Goal: Find specific page/section: Find specific page/section

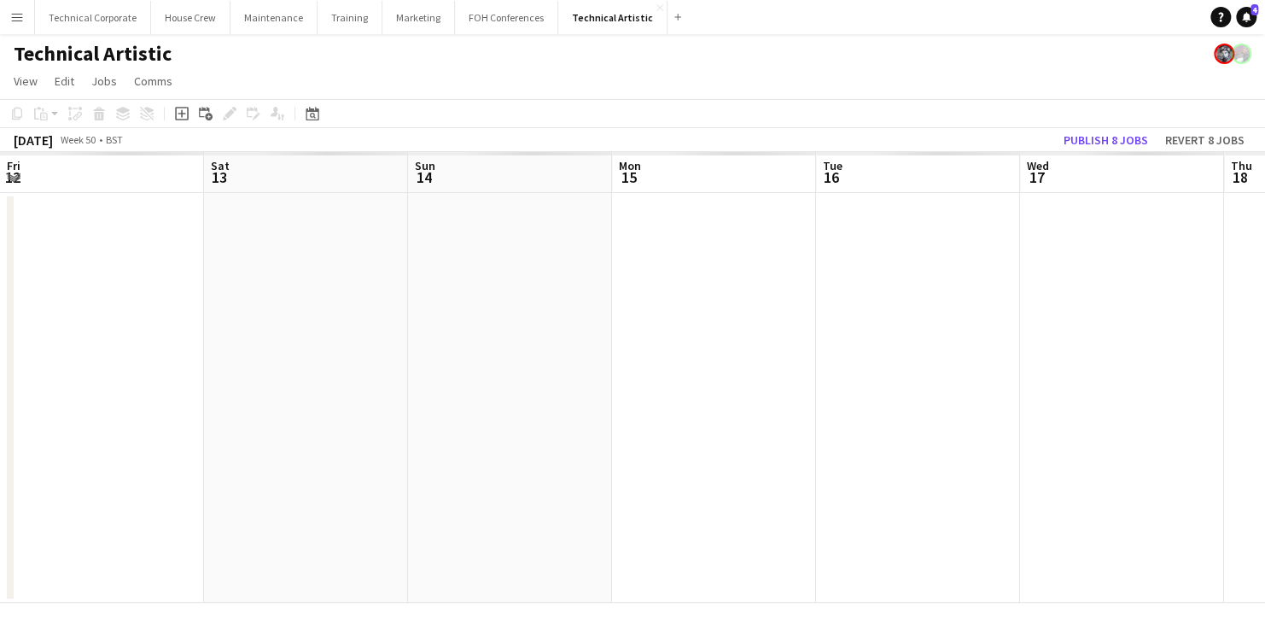
scroll to position [0, 490]
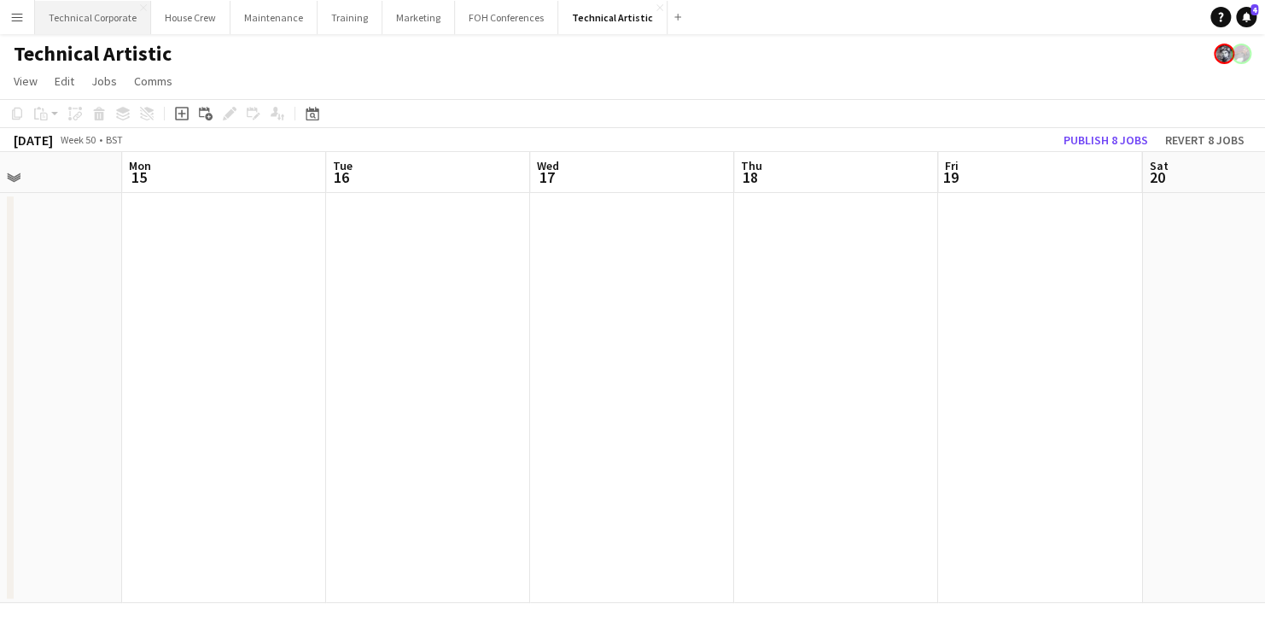
click at [87, 9] on button "Technical Corporate Close" at bounding box center [93, 17] width 116 height 33
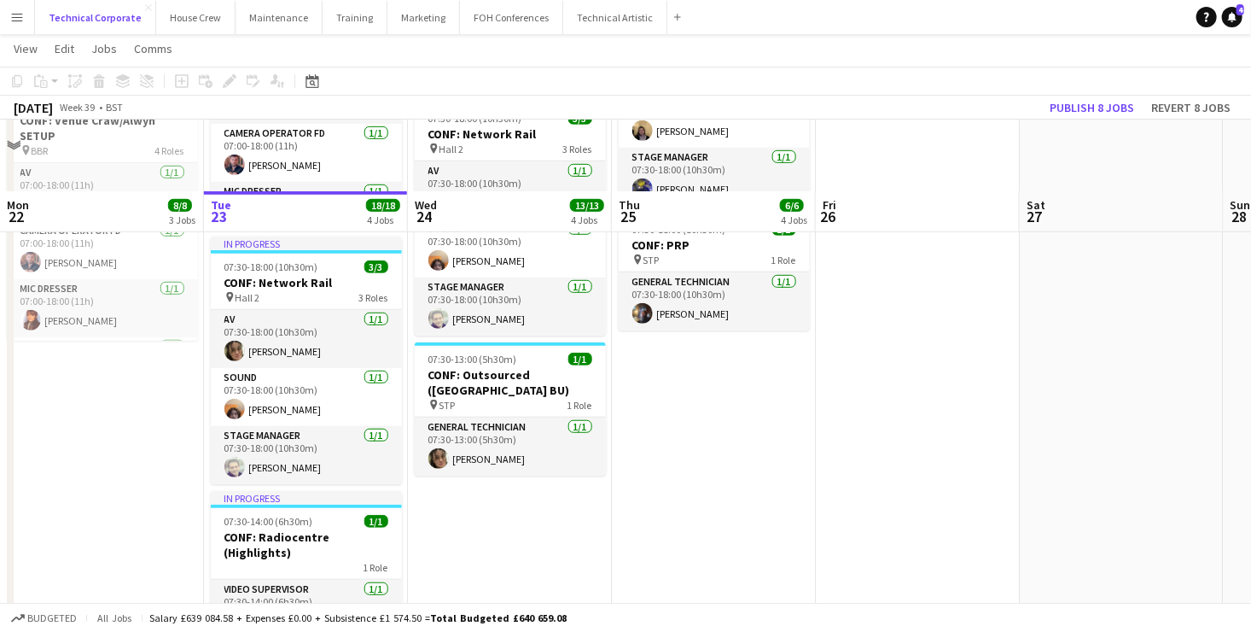
scroll to position [552, 0]
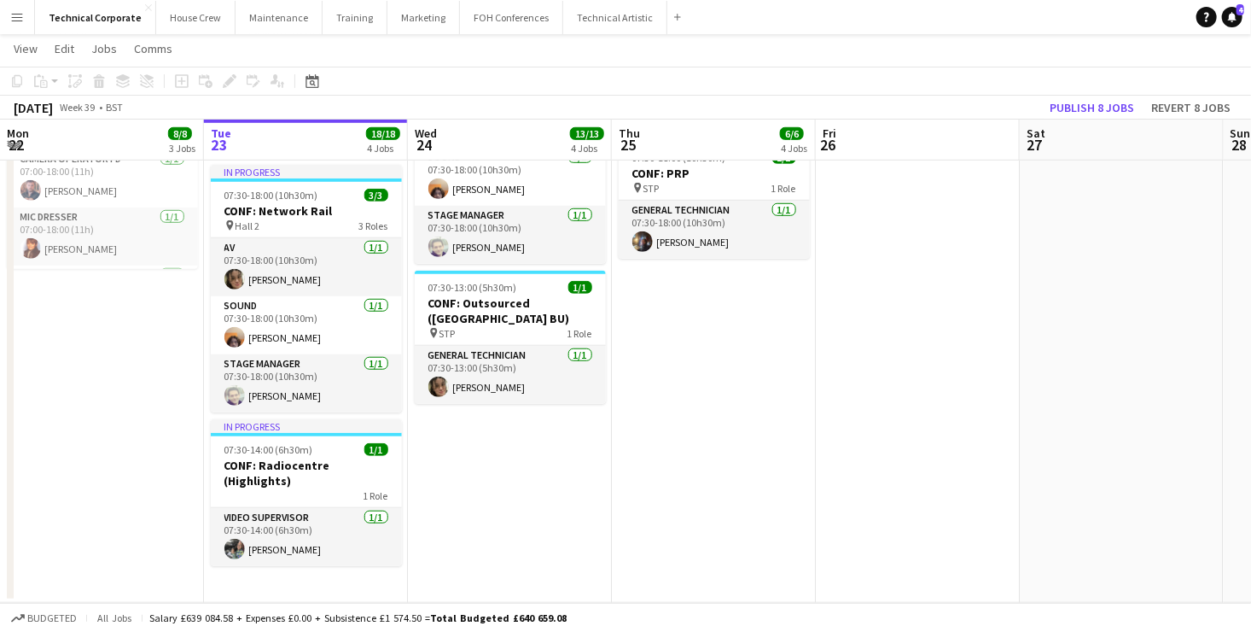
click at [534, 451] on app-date-cell "07:00-18:30 (11h30m) 1/1 CONF: [URL] pin BBR 1 Role General Technician [DATE] 0…" at bounding box center [510, 121] width 204 height 964
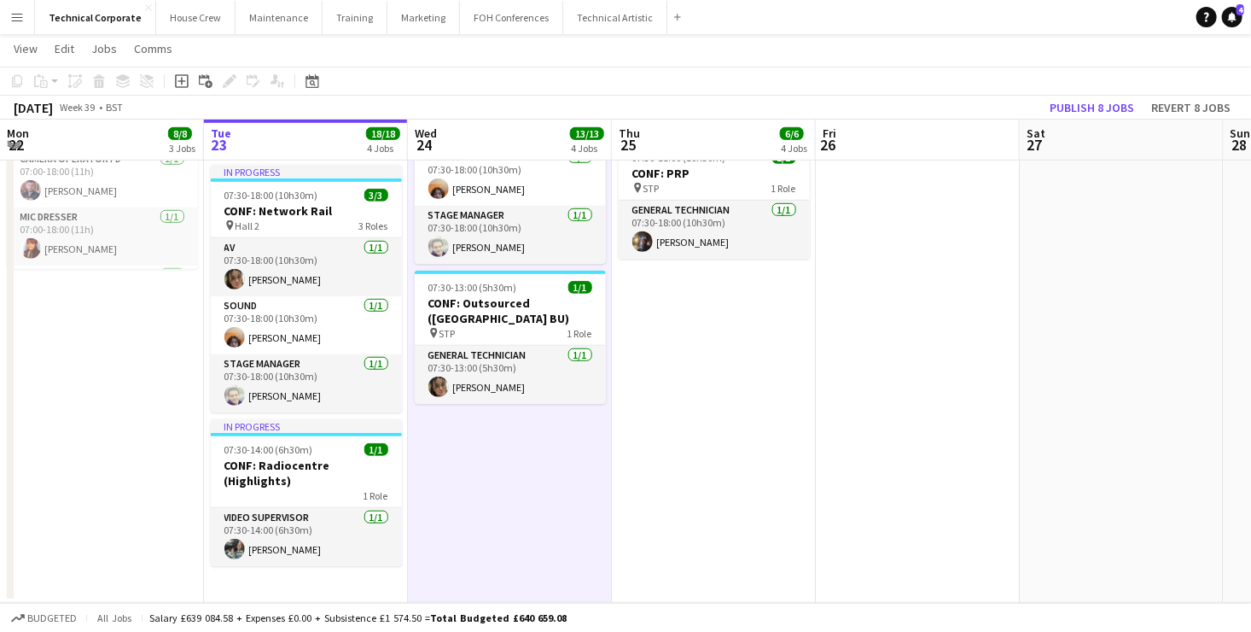
drag, startPoint x: 534, startPoint y: 451, endPoint x: 547, endPoint y: 466, distance: 20.6
click at [538, 461] on app-date-cell "07:00-18:30 (11h30m) 1/1 CONF: [URL] pin BBR 1 Role General Technician [DATE] 0…" at bounding box center [510, 121] width 204 height 964
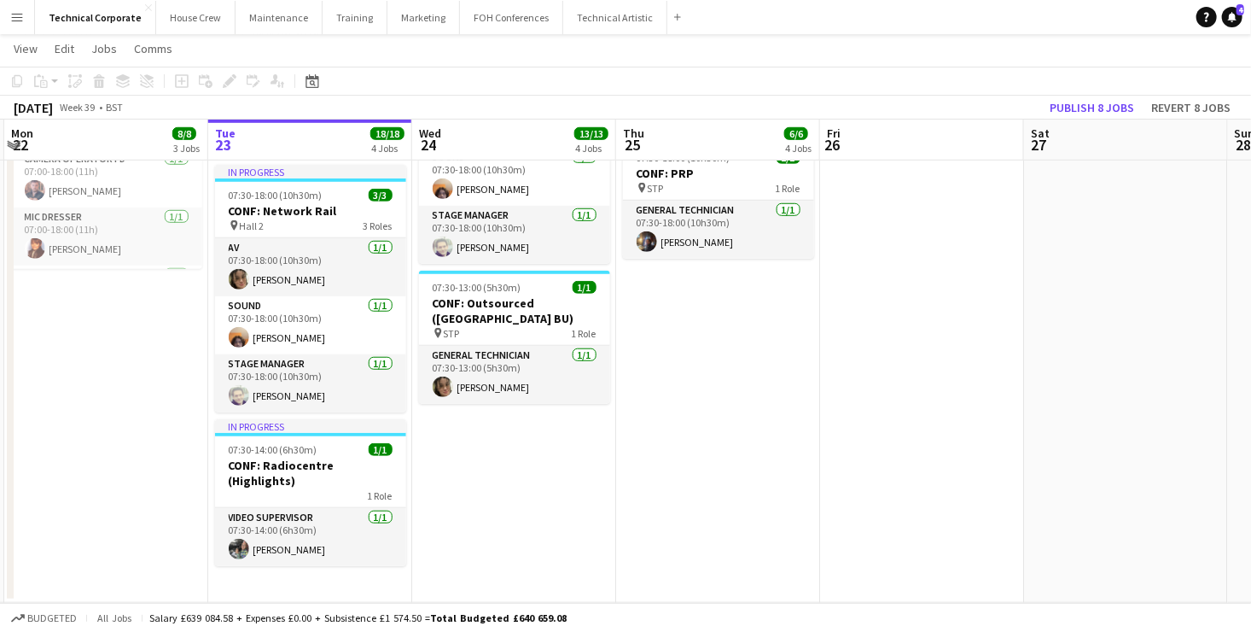
click at [543, 466] on app-date-cell "07:00-18:30 (11h30m) 1/1 CONF: [URL] pin BBR 1 Role General Technician [DATE] 0…" at bounding box center [514, 121] width 204 height 964
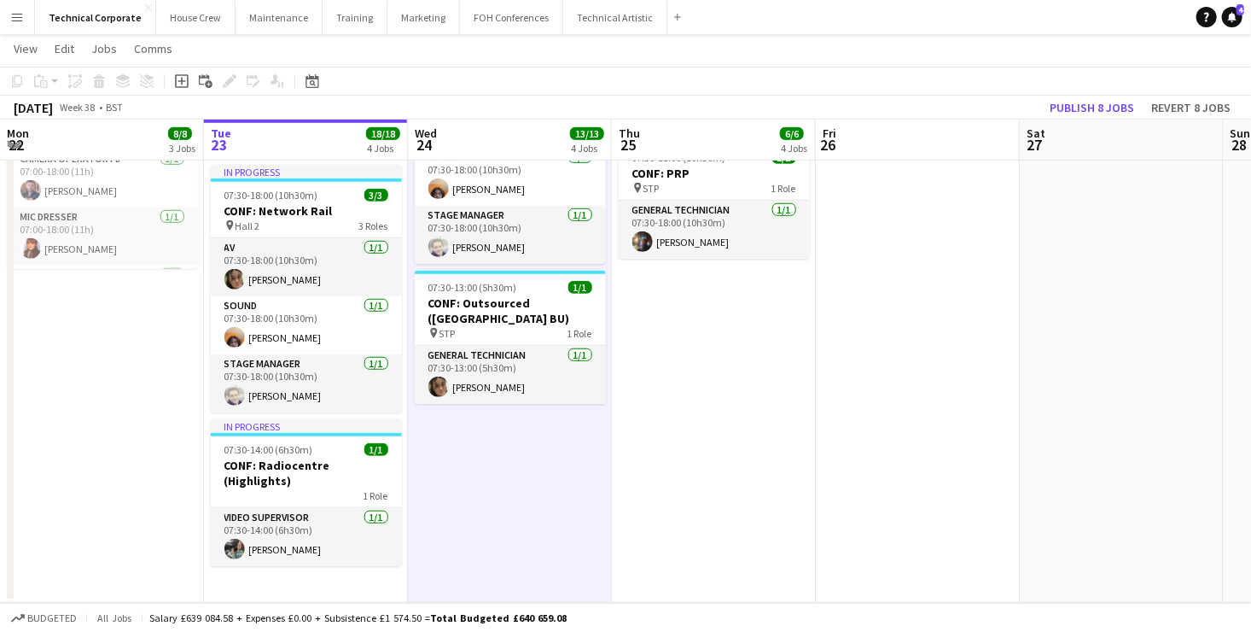
drag, startPoint x: 542, startPoint y: 466, endPoint x: 532, endPoint y: 480, distance: 17.1
click at [534, 478] on app-calendar-viewport "Sat 20 Sun 21 Mon 22 8/8 3 Jobs Tue 23 18/18 4 Jobs Wed 24 13/13 4 Jobs Thu 25 …" at bounding box center [625, 58] width 1251 height 1088
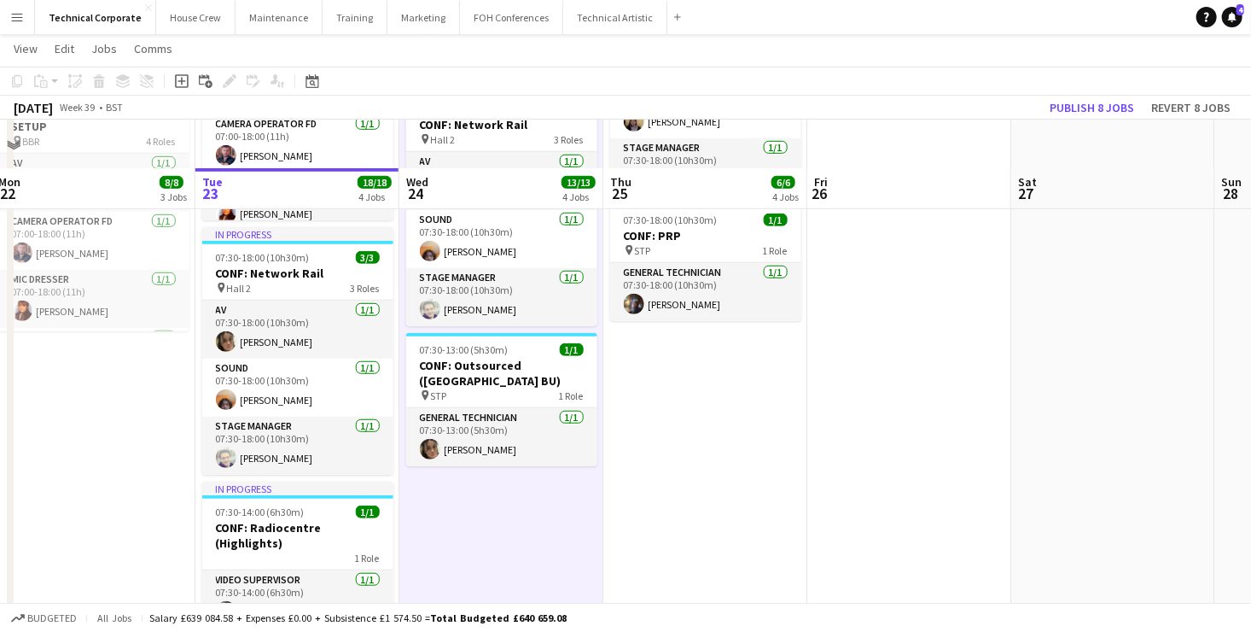
scroll to position [467, 0]
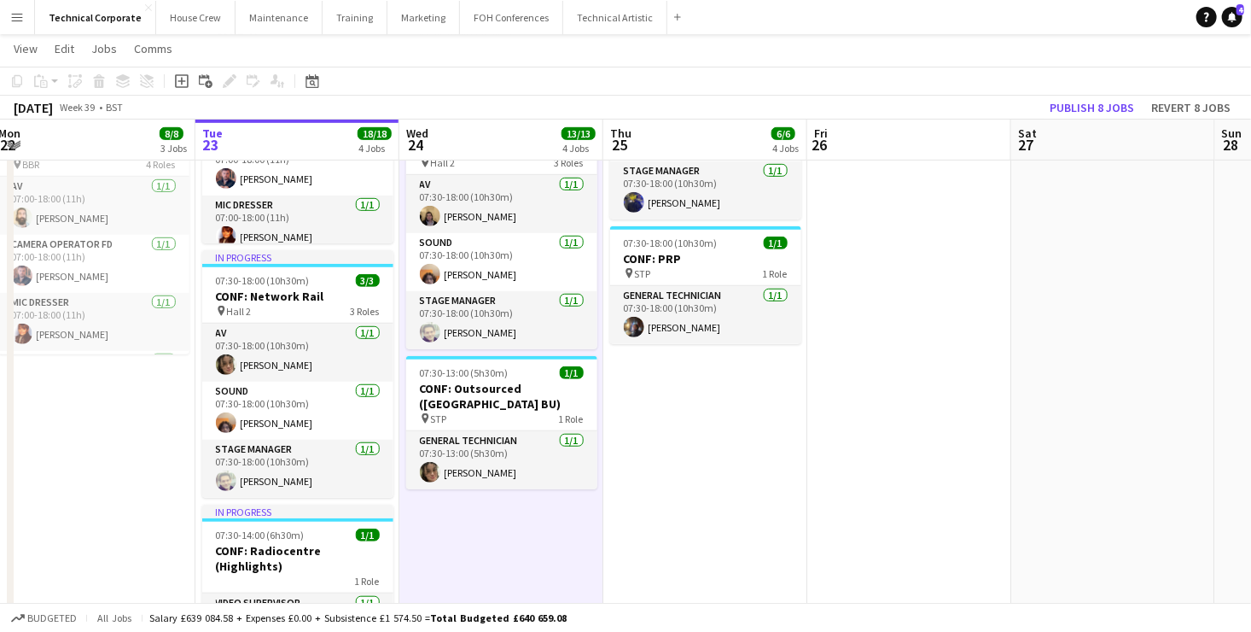
click at [525, 528] on app-date-cell "07:00-18:30 (11h30m) 1/1 CONF: [URL] pin BBR 1 Role General Technician [DATE] 0…" at bounding box center [502, 206] width 204 height 964
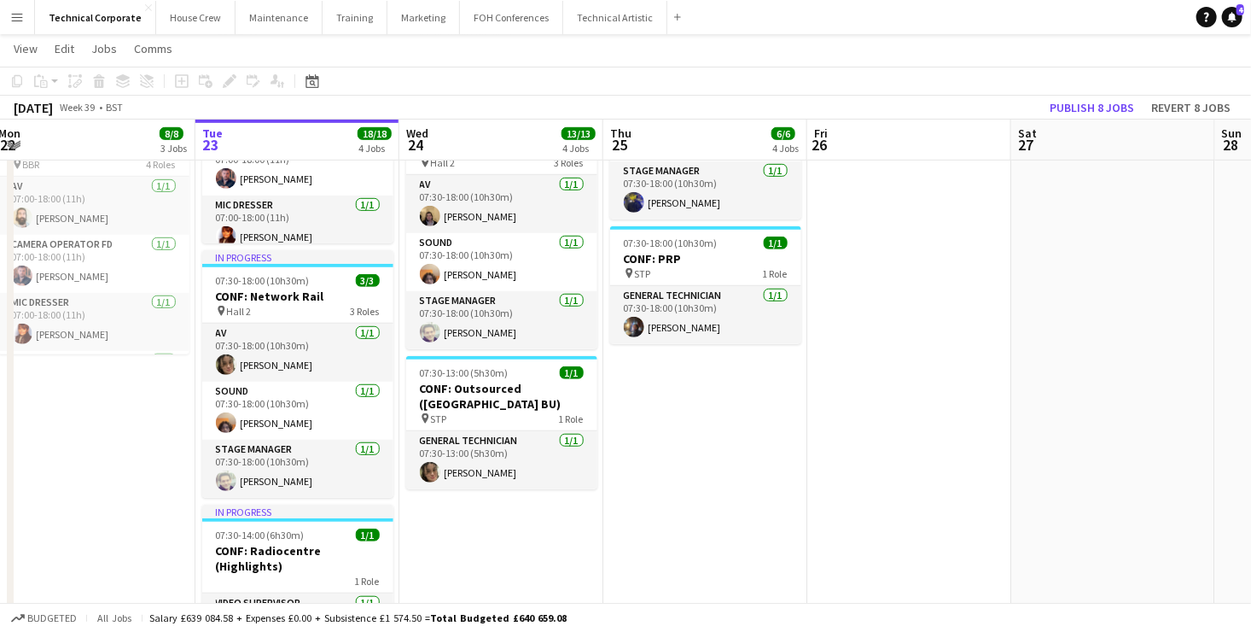
click at [506, 512] on app-date-cell "07:00-18:30 (11h30m) 1/1 CONF: [URL] pin BBR 1 Role General Technician [DATE] 0…" at bounding box center [502, 206] width 204 height 964
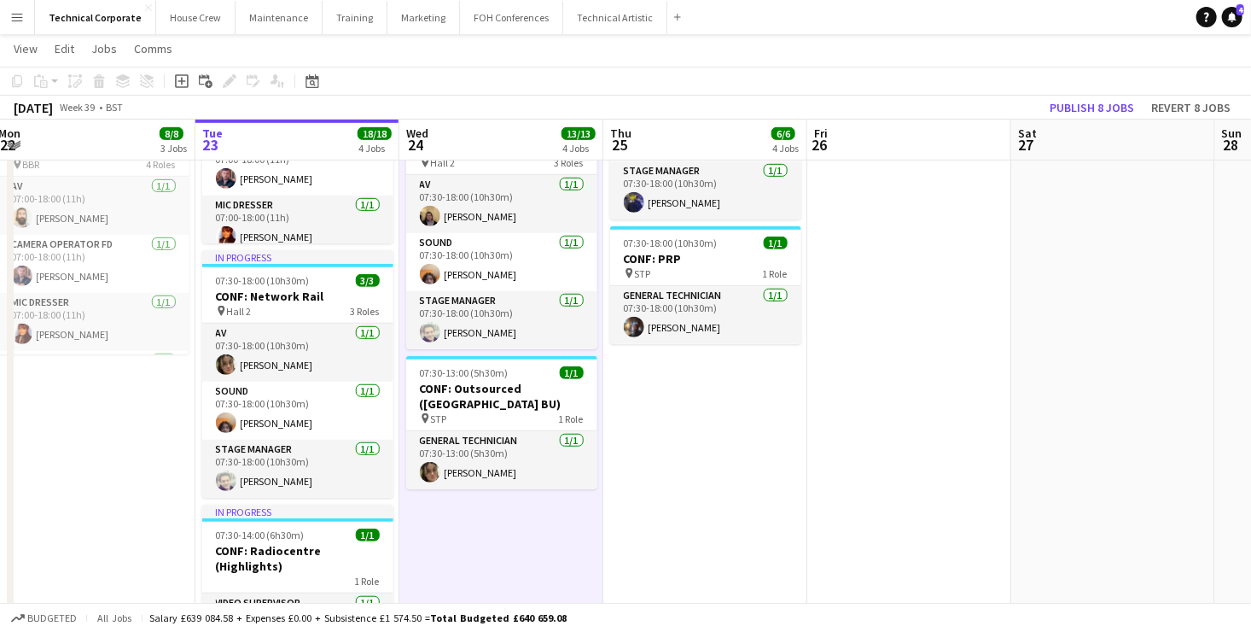
click at [506, 512] on app-date-cell "07:00-18:30 (11h30m) 1/1 CONF: [URL] pin BBR 1 Role General Technician [DATE] 0…" at bounding box center [502, 206] width 204 height 964
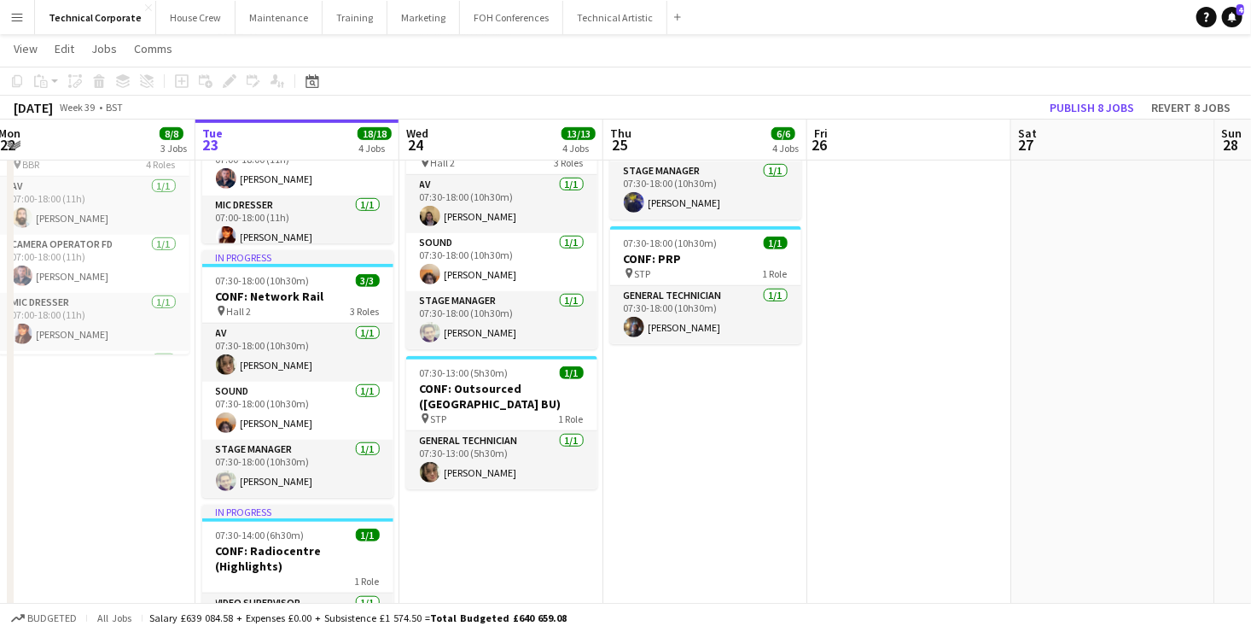
click at [506, 512] on app-date-cell "07:00-18:30 (11h30m) 1/1 CONF: [URL] pin BBR 1 Role General Technician [DATE] 0…" at bounding box center [502, 206] width 204 height 964
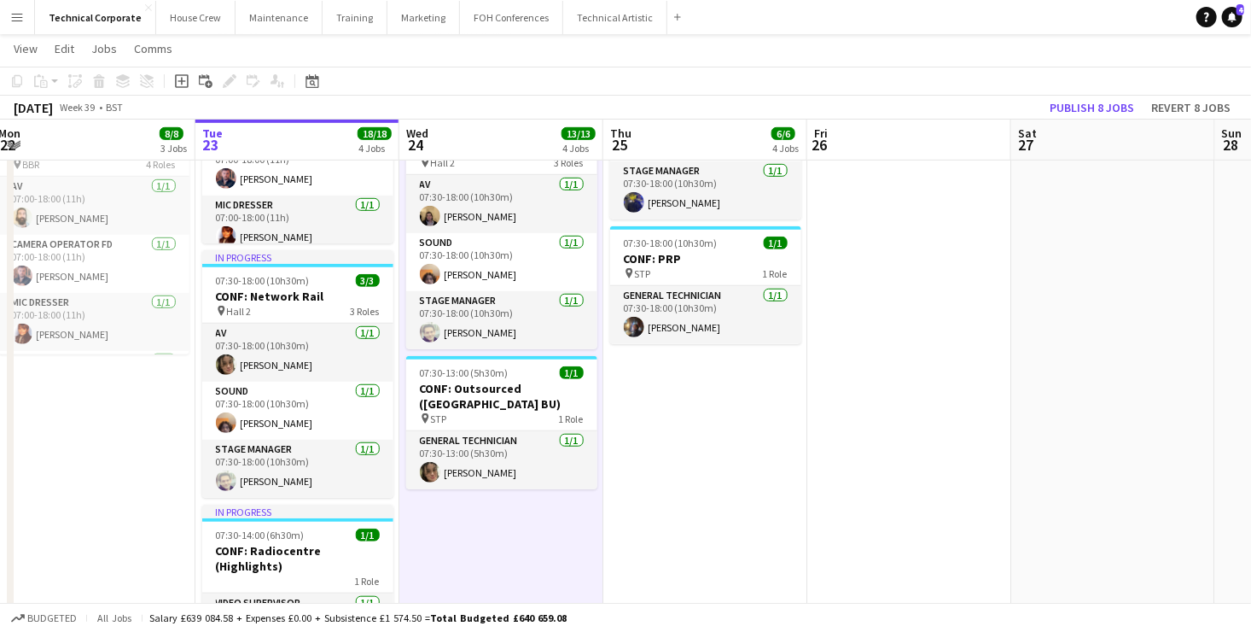
click at [506, 512] on app-date-cell "07:00-18:30 (11h30m) 1/1 CONF: [URL] pin BBR 1 Role General Technician [DATE] 0…" at bounding box center [502, 206] width 204 height 964
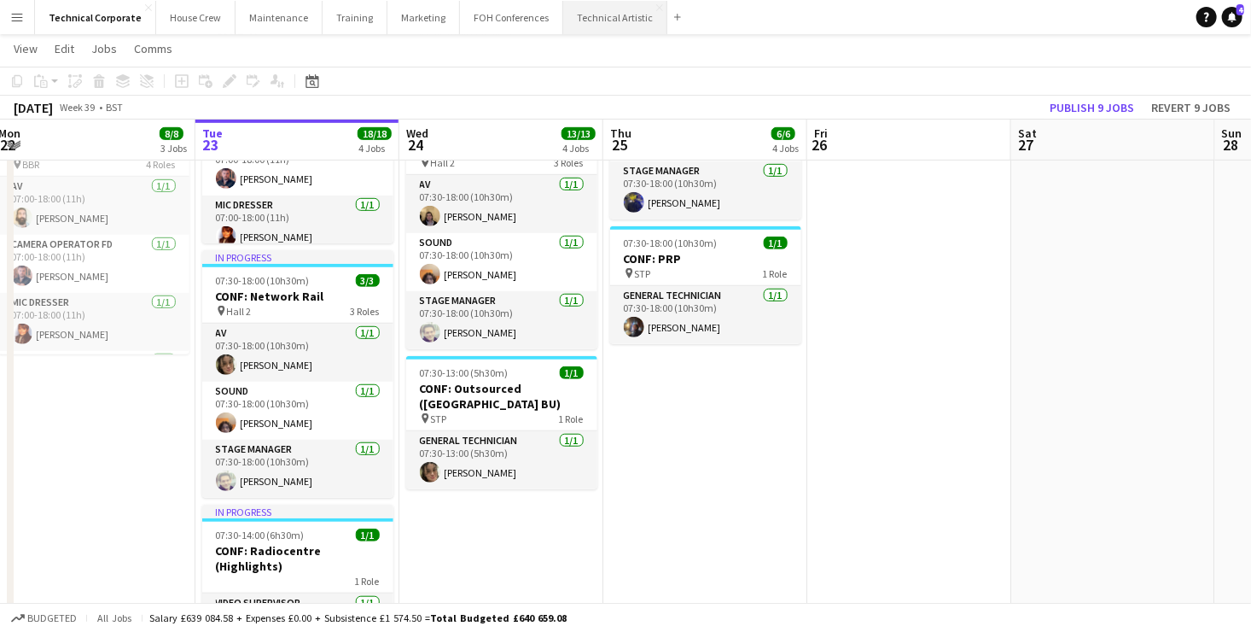
click at [575, 22] on button "Technical Artistic Close" at bounding box center [615, 17] width 104 height 33
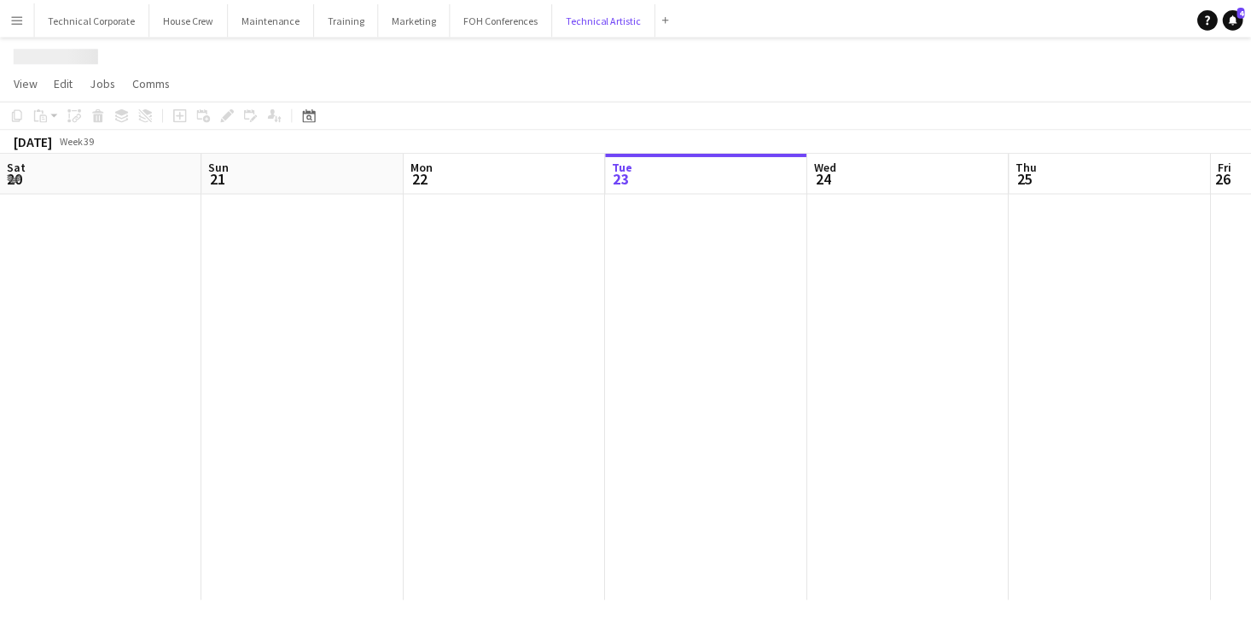
scroll to position [0, 408]
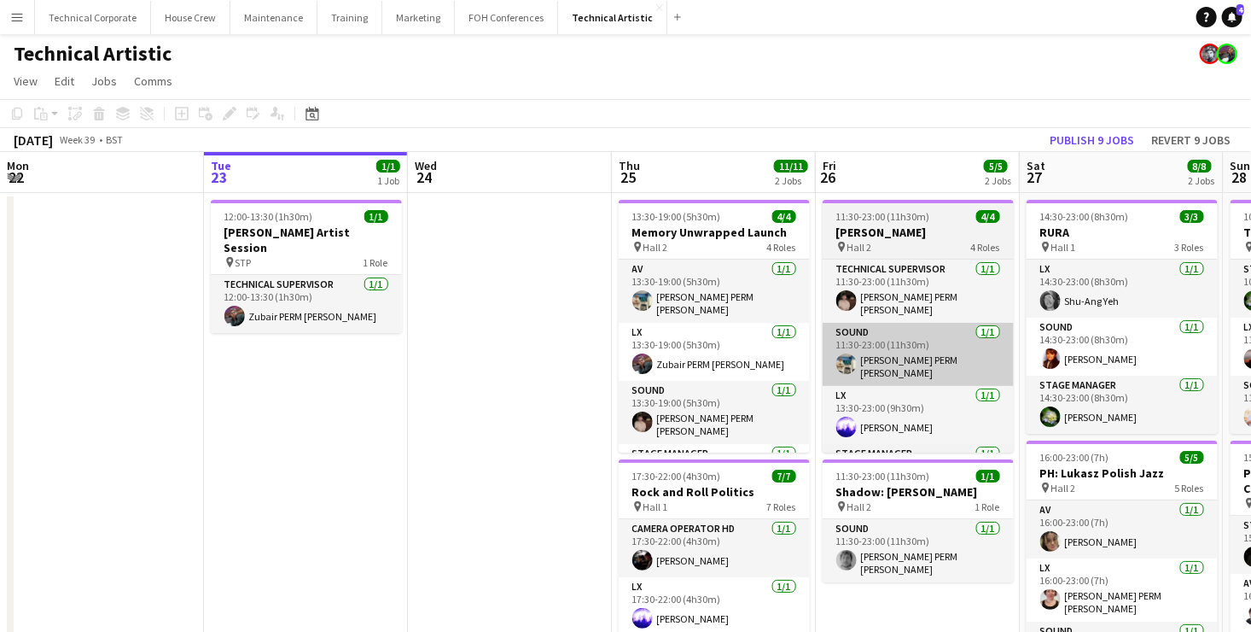
drag, startPoint x: 1063, startPoint y: 461, endPoint x: 666, endPoint y: 353, distance: 411.5
click at [890, 423] on app-calendar-viewport "Sat 20 8/8 2 Jobs Sun 21 3/3 1 Job Mon 22 Tue 23 1/1 1 Job Wed 24 Thu 25 11/11 …" at bounding box center [625, 449] width 1251 height 594
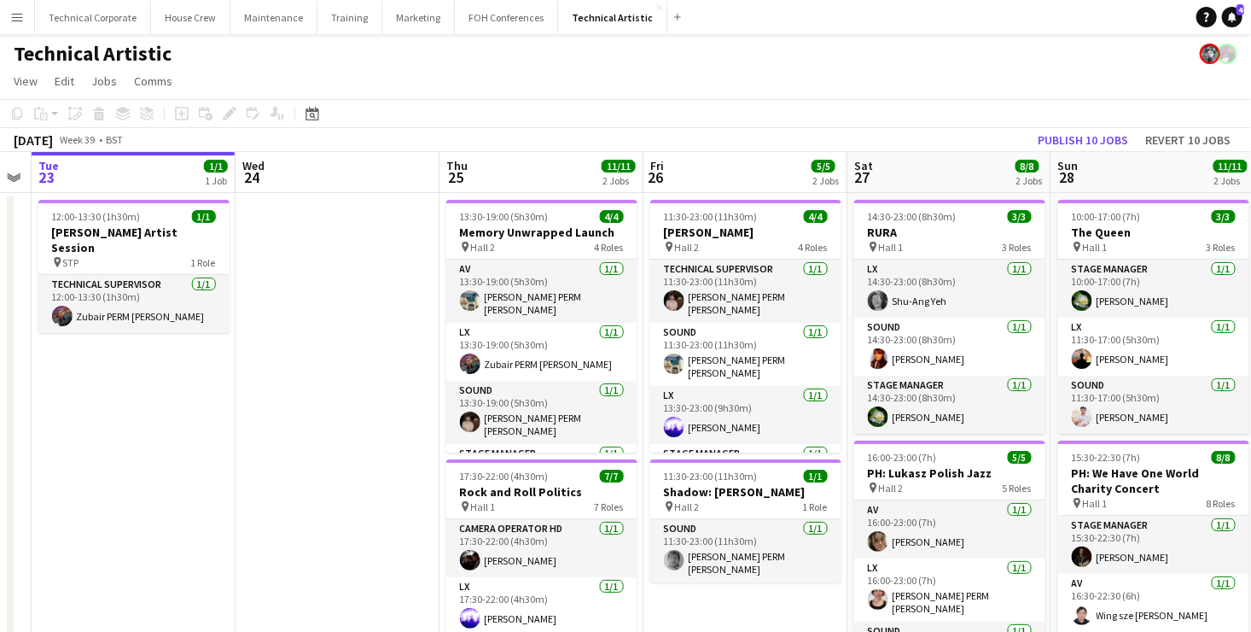
click at [95, 312] on app-calendar-viewport "Sat 20 8/8 2 Jobs Sun 21 3/3 1 Job Mon 22 Tue 23 1/1 1 Job Wed 24 Thu 25 11/11 …" at bounding box center [625, 449] width 1251 height 594
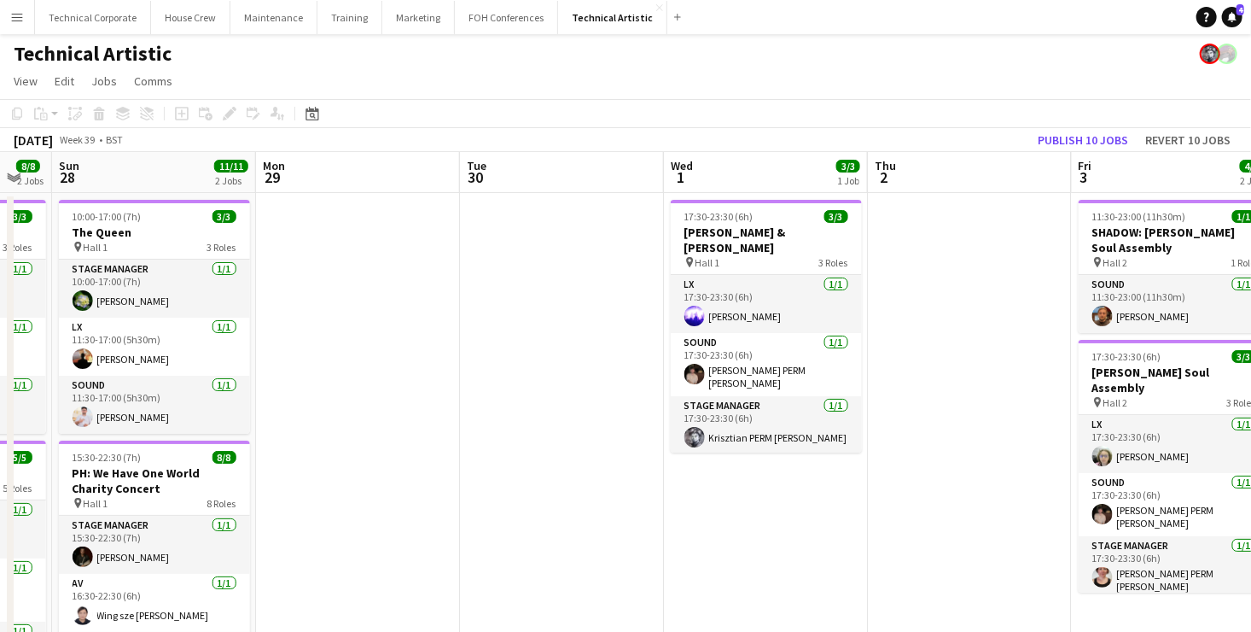
drag, startPoint x: 713, startPoint y: 324, endPoint x: 536, endPoint y: 307, distance: 177.5
click at [536, 307] on app-calendar-viewport "Thu 25 11/11 2 Jobs Fri 26 5/5 2 Jobs Sat 27 8/8 2 Jobs Sun 28 11/11 2 Jobs Mon…" at bounding box center [625, 449] width 1251 height 594
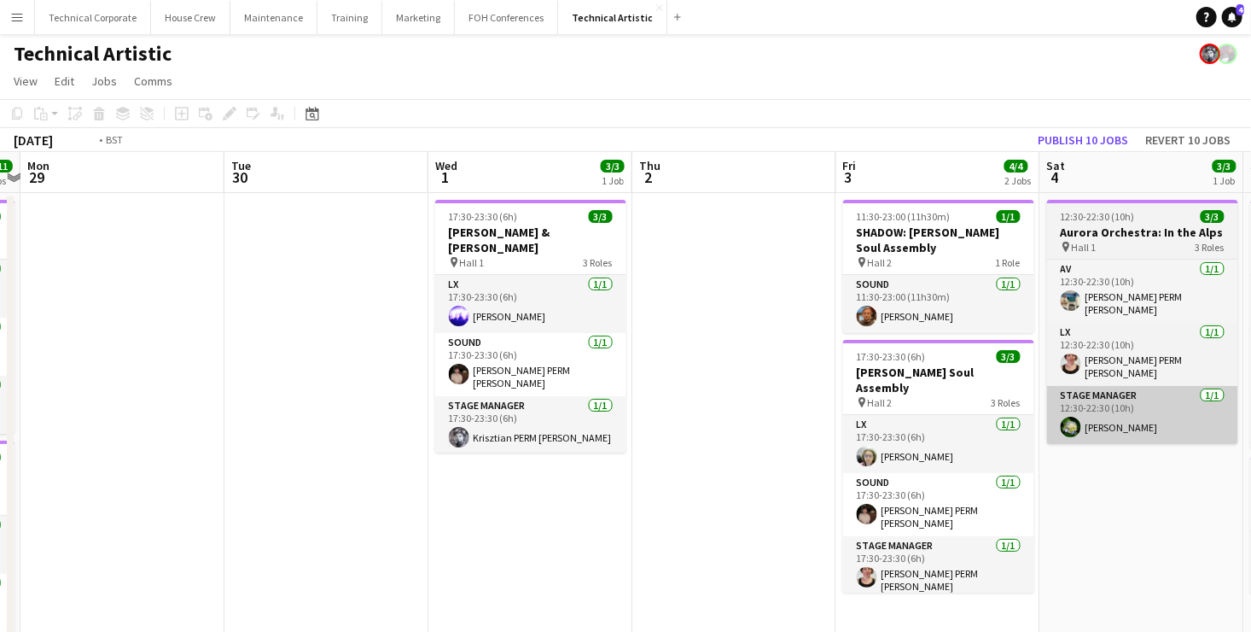
drag, startPoint x: 1156, startPoint y: 465, endPoint x: 377, endPoint y: 390, distance: 782.2
click at [431, 398] on app-calendar-viewport "Thu 25 11/11 2 Jobs Fri 26 5/5 2 Jobs Sat 27 8/8 2 Jobs Sun 28 11/11 2 Jobs Mon…" at bounding box center [625, 449] width 1251 height 594
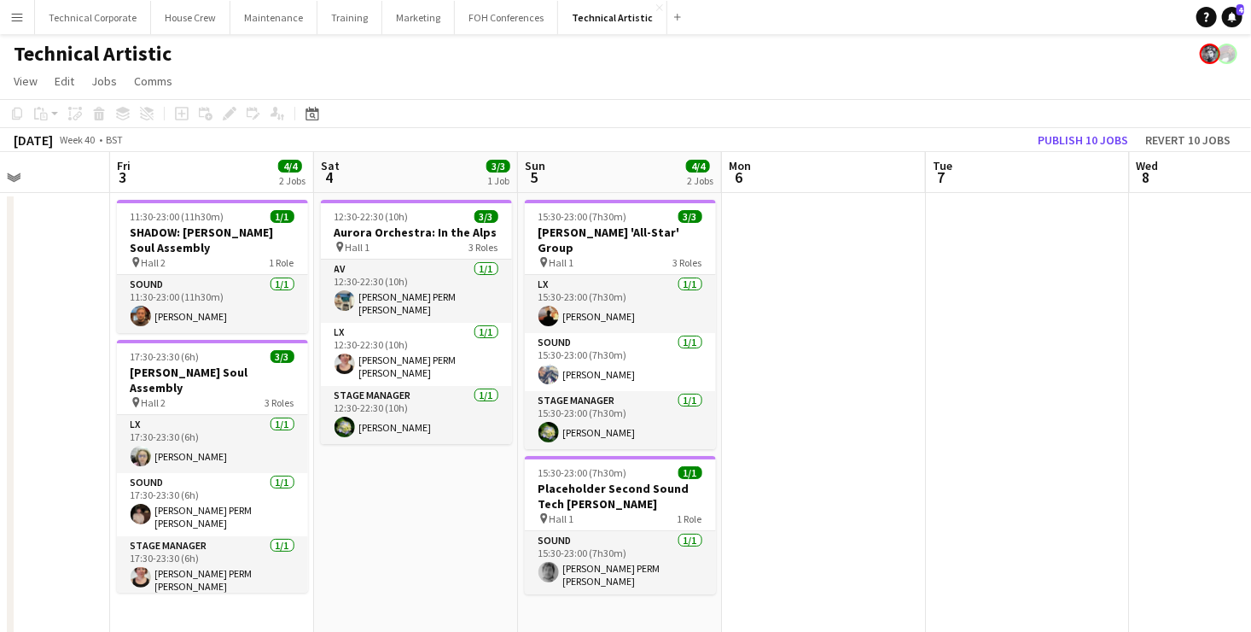
drag, startPoint x: 1090, startPoint y: 287, endPoint x: 492, endPoint y: 294, distance: 598.5
click at [507, 289] on app-calendar-viewport "Tue 30 Wed 1 3/3 1 Job Thu 2 Fri 3 4/4 2 Jobs Sat 4 3/3 1 Job Sun 5 4/4 2 Jobs …" at bounding box center [625, 547] width 1251 height 790
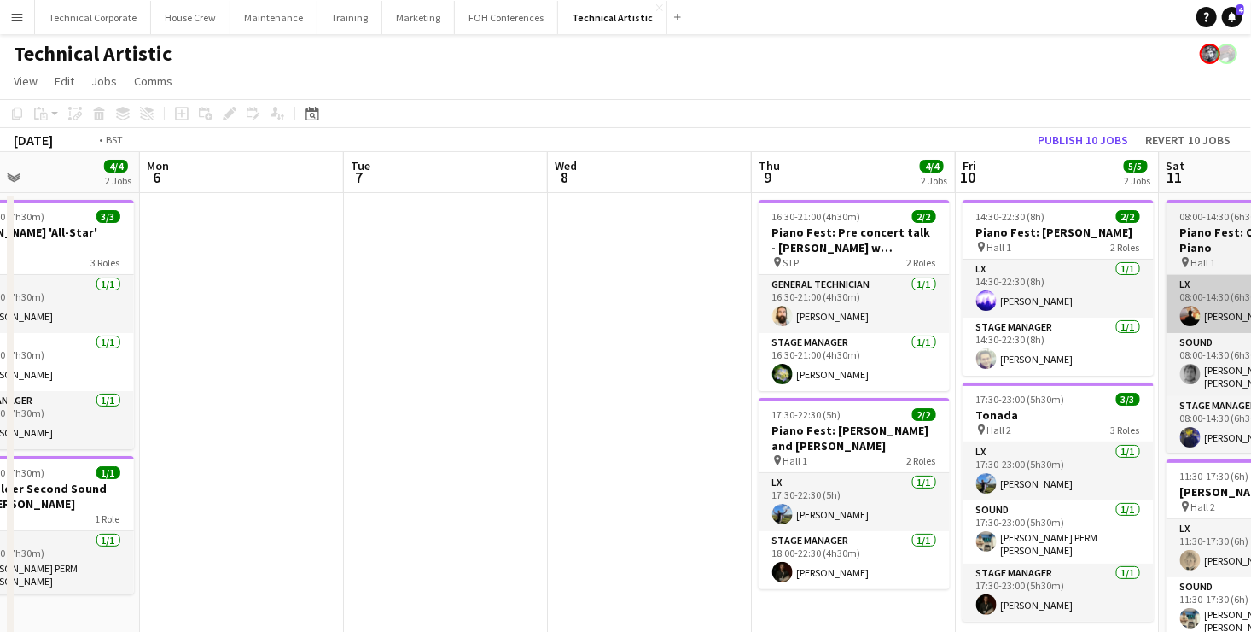
drag, startPoint x: 1039, startPoint y: 311, endPoint x: 653, endPoint y: 284, distance: 386.8
click at [340, 292] on app-calendar-viewport "Fri 3 4/4 2 Jobs Sat 4 3/3 1 Job Sun 5 4/4 2 Jobs Mon 6 Tue 7 Wed 8 Thu 9 4/4 2…" at bounding box center [625, 547] width 1251 height 790
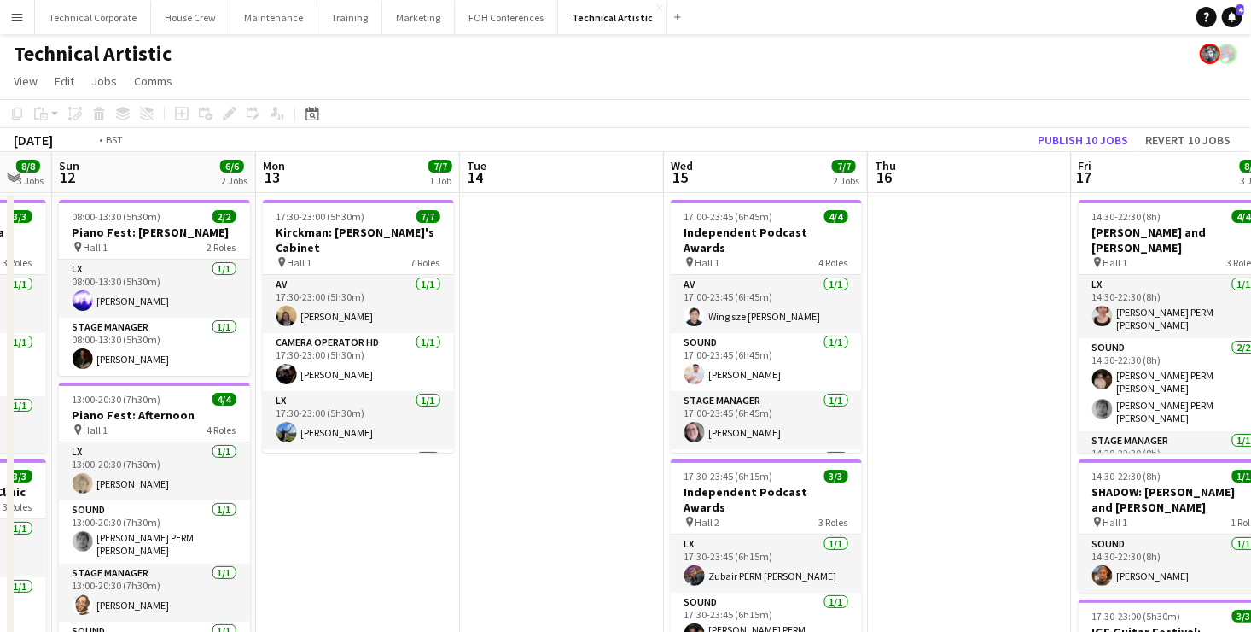
drag, startPoint x: 1098, startPoint y: 331, endPoint x: 56, endPoint y: 277, distance: 1042.8
click at [66, 281] on app-calendar-viewport "Thu 9 4/4 2 Jobs Fri 10 5/5 2 Jobs Sat 11 8/8 3 Jobs Sun 12 6/6 2 Jobs Mon 13 7…" at bounding box center [625, 547] width 1251 height 790
